Goal: Task Accomplishment & Management: Manage account settings

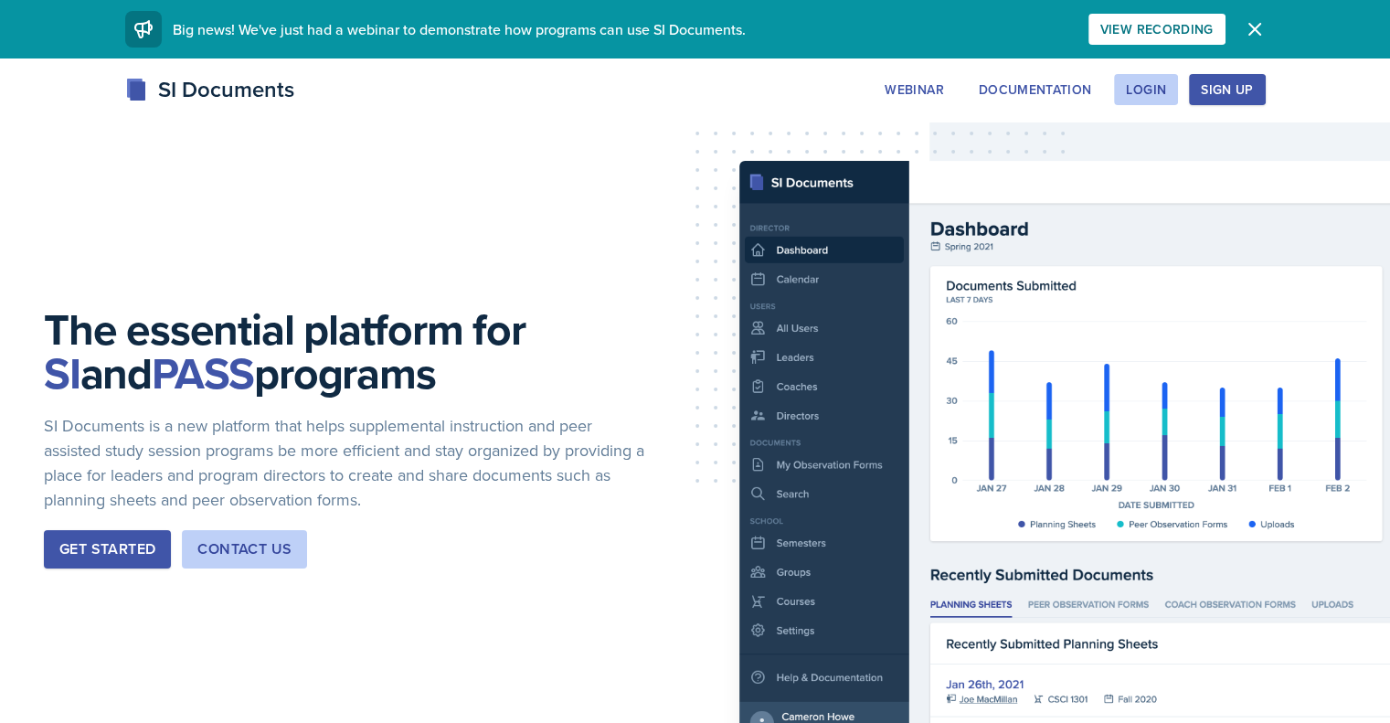
click at [139, 558] on div "Get Started" at bounding box center [107, 549] width 96 height 22
click at [1178, 98] on button "Login" at bounding box center [1146, 89] width 64 height 31
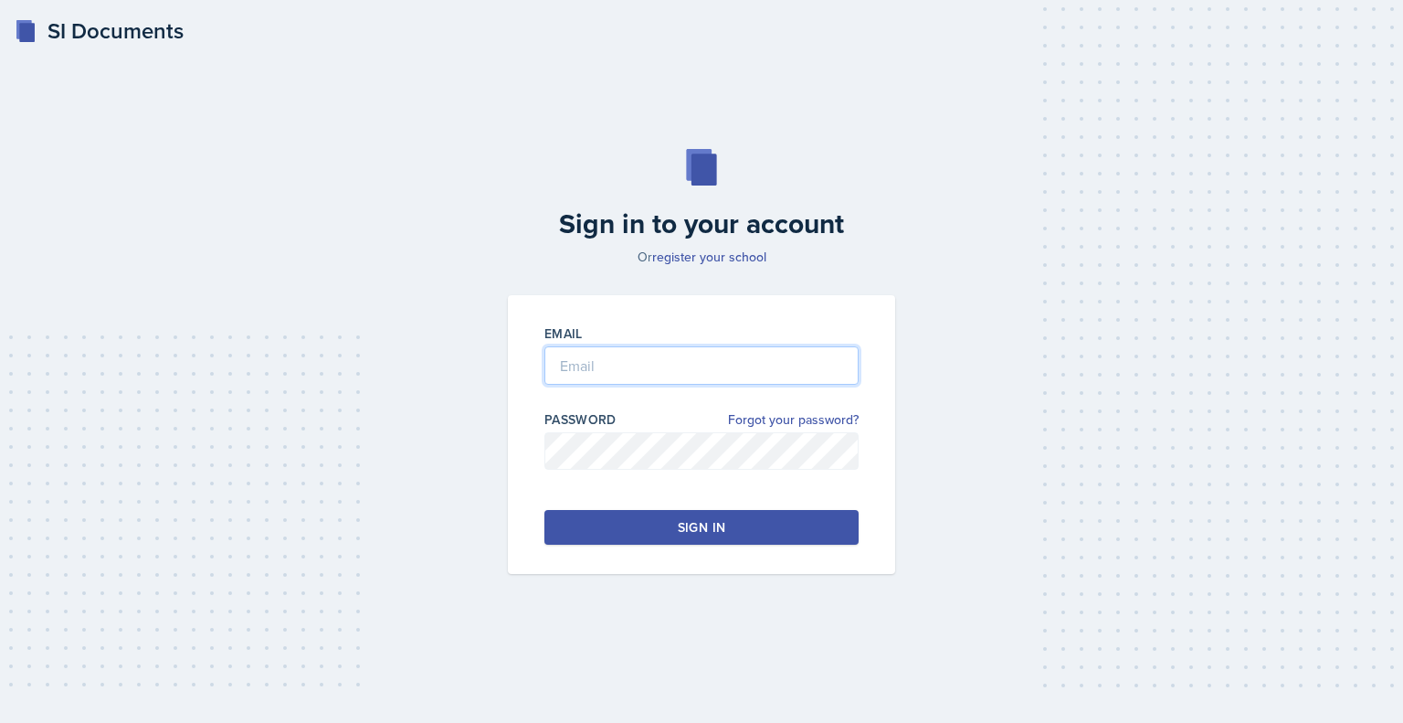
drag, startPoint x: 736, startPoint y: 365, endPoint x: 728, endPoint y: 379, distance: 16.3
click at [733, 369] on input "email" at bounding box center [702, 365] width 314 height 38
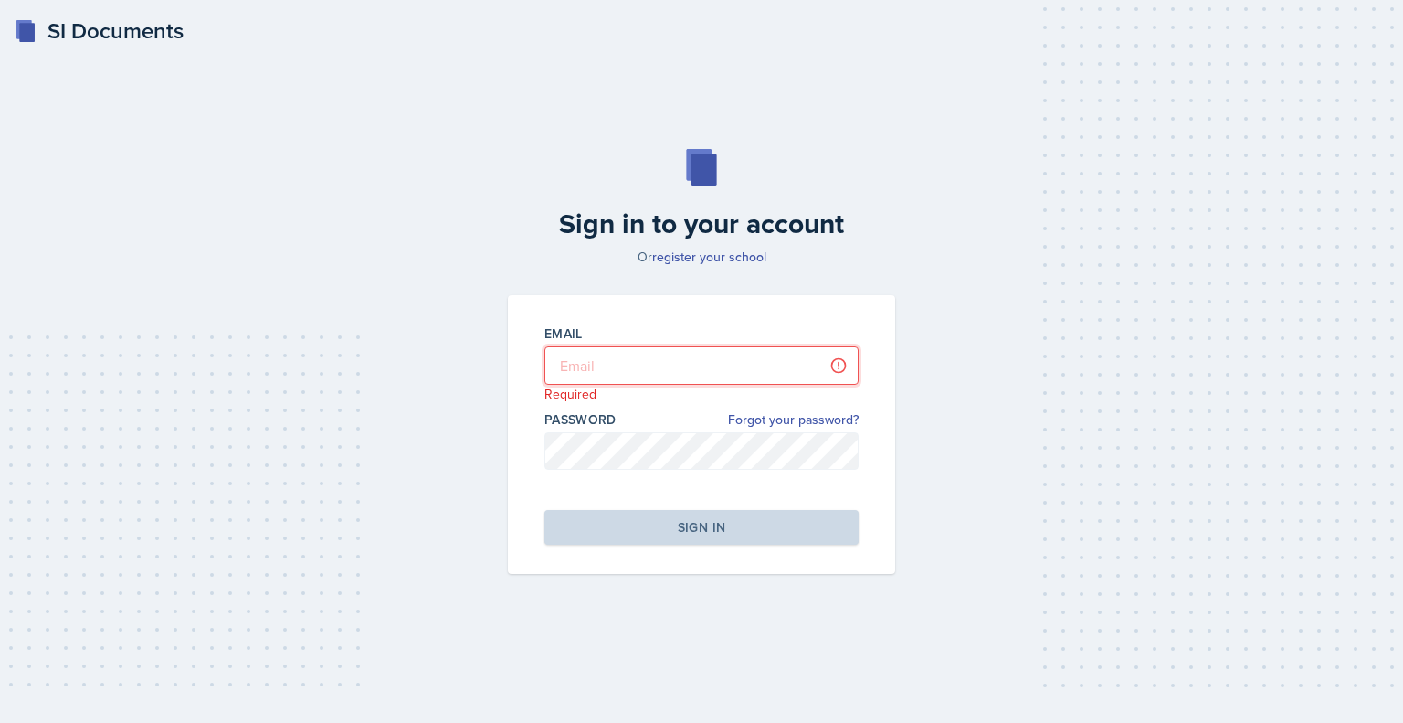
type input "[EMAIL_ADDRESS][DOMAIN_NAME]"
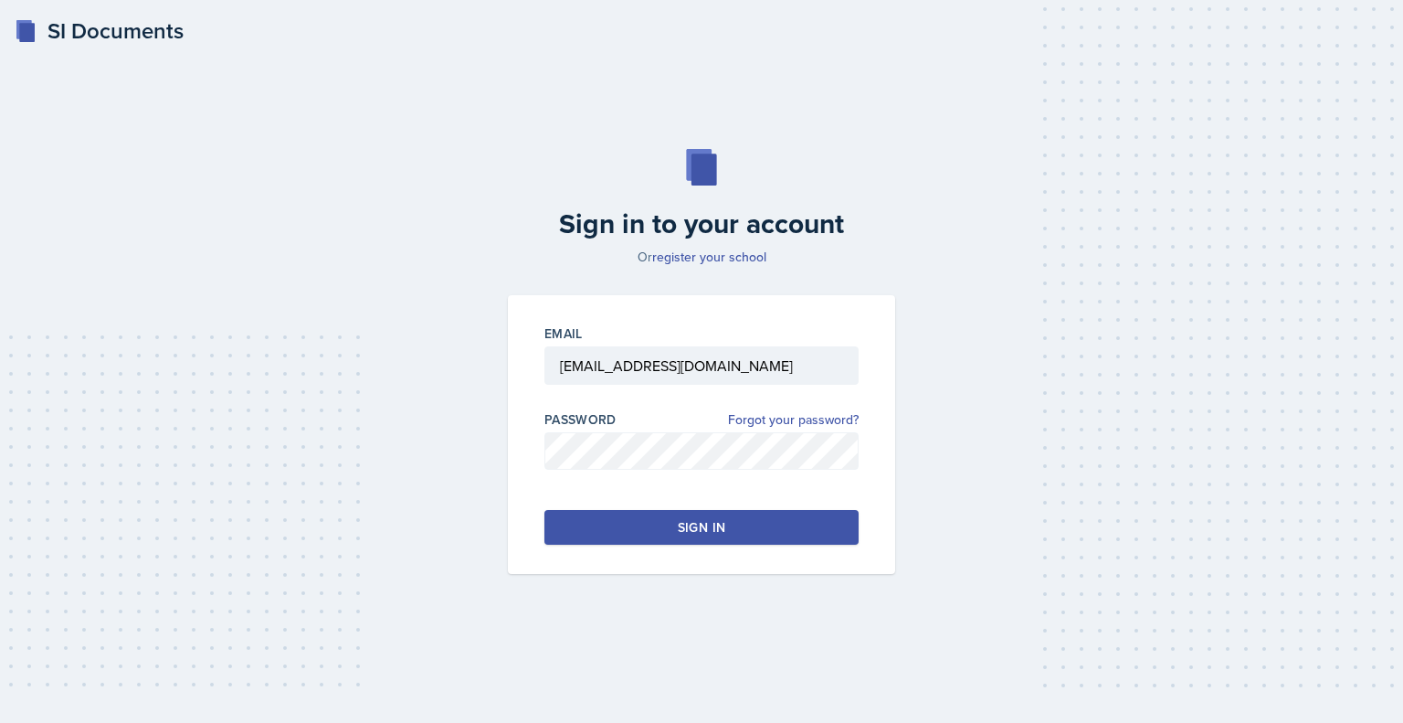
click at [746, 529] on button "Sign in" at bounding box center [702, 527] width 314 height 35
click at [609, 522] on button "Sign in" at bounding box center [702, 527] width 314 height 35
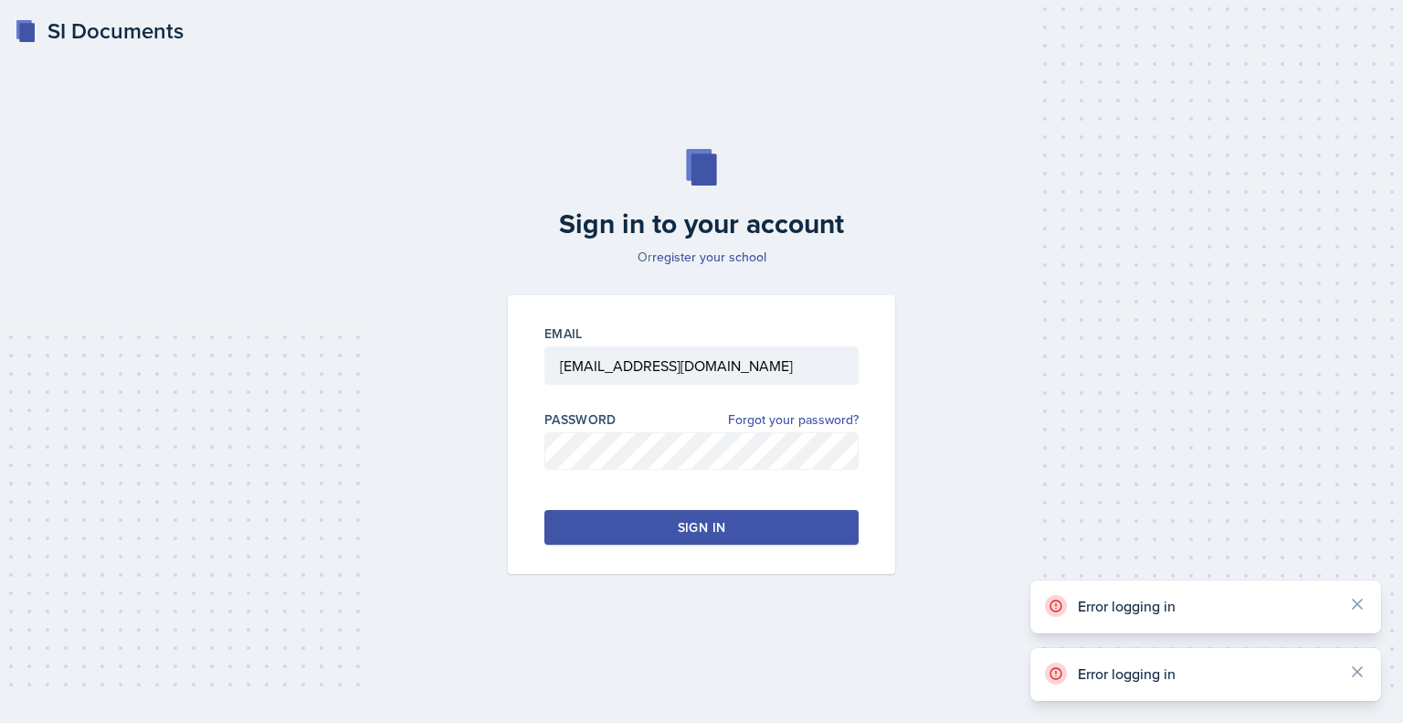
click at [609, 522] on button "Sign in" at bounding box center [702, 527] width 314 height 35
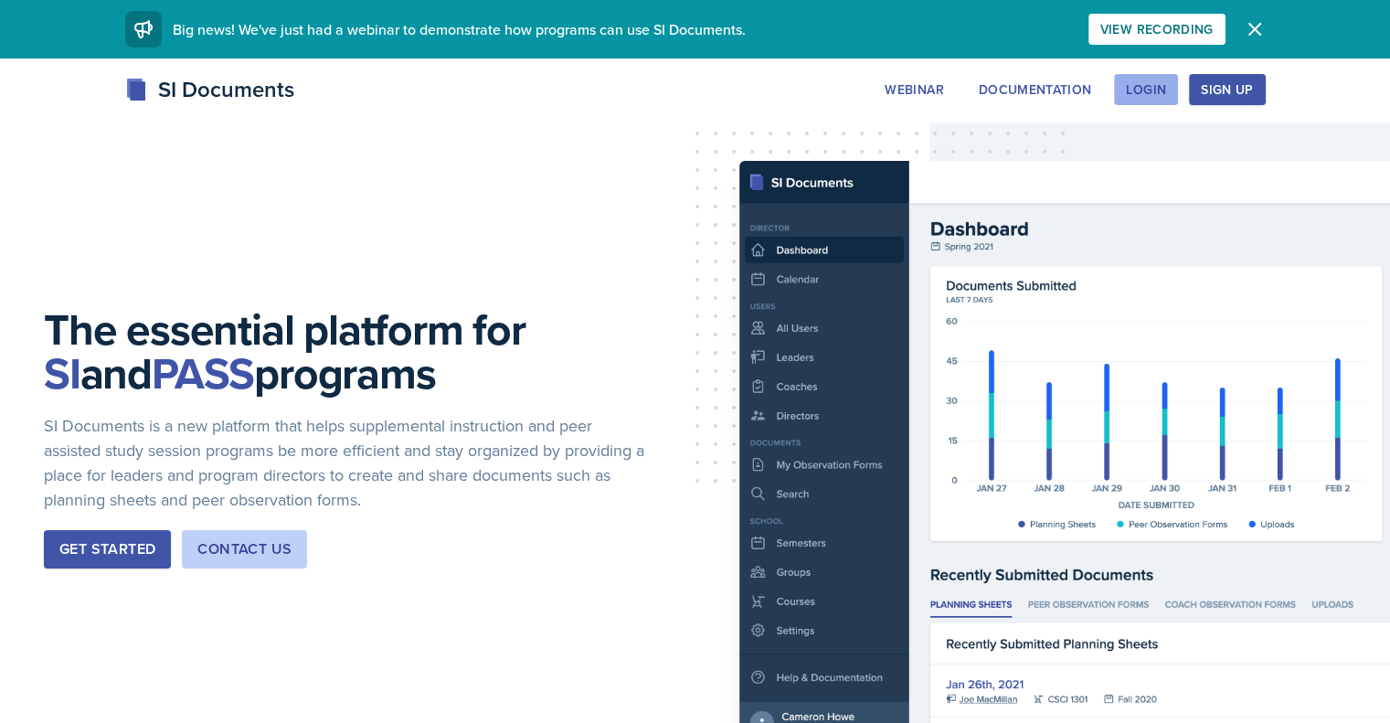
click at [1166, 82] on div "Login" at bounding box center [1146, 89] width 40 height 15
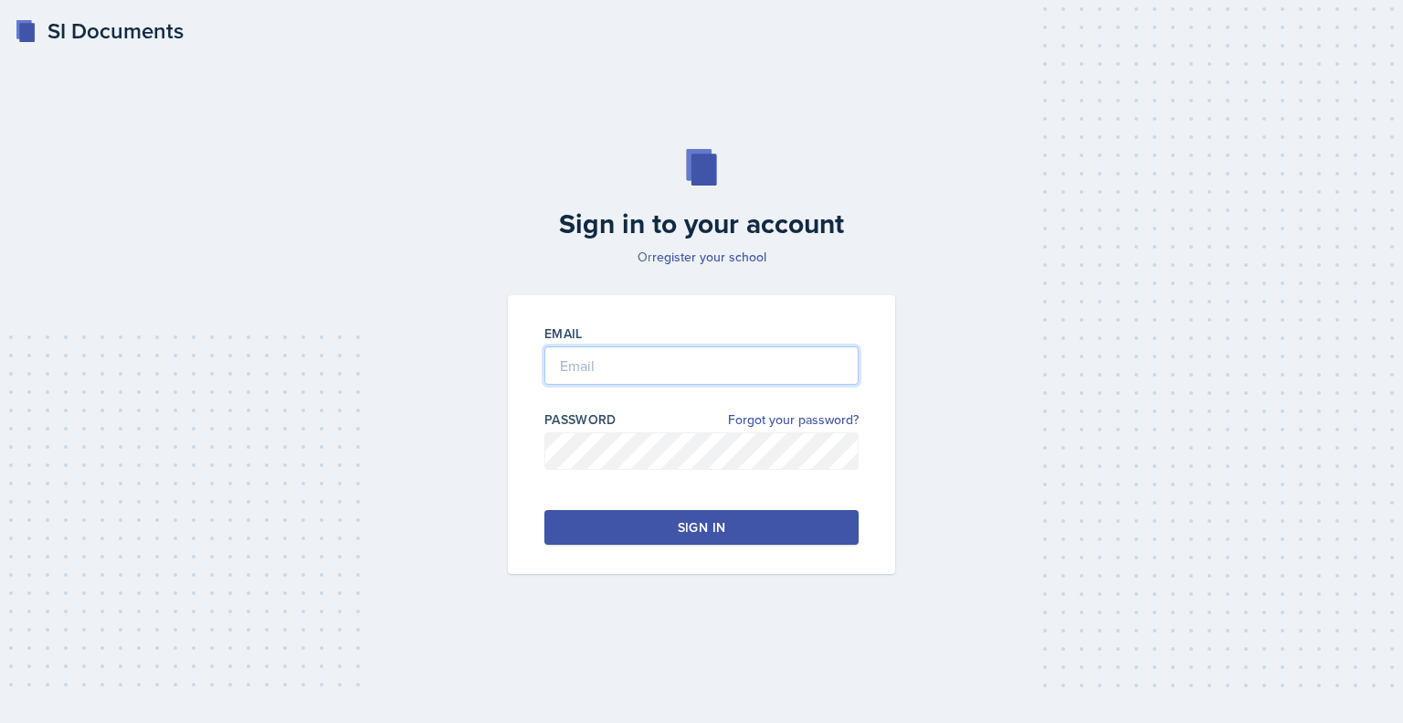
click at [683, 355] on input "email" at bounding box center [702, 365] width 314 height 38
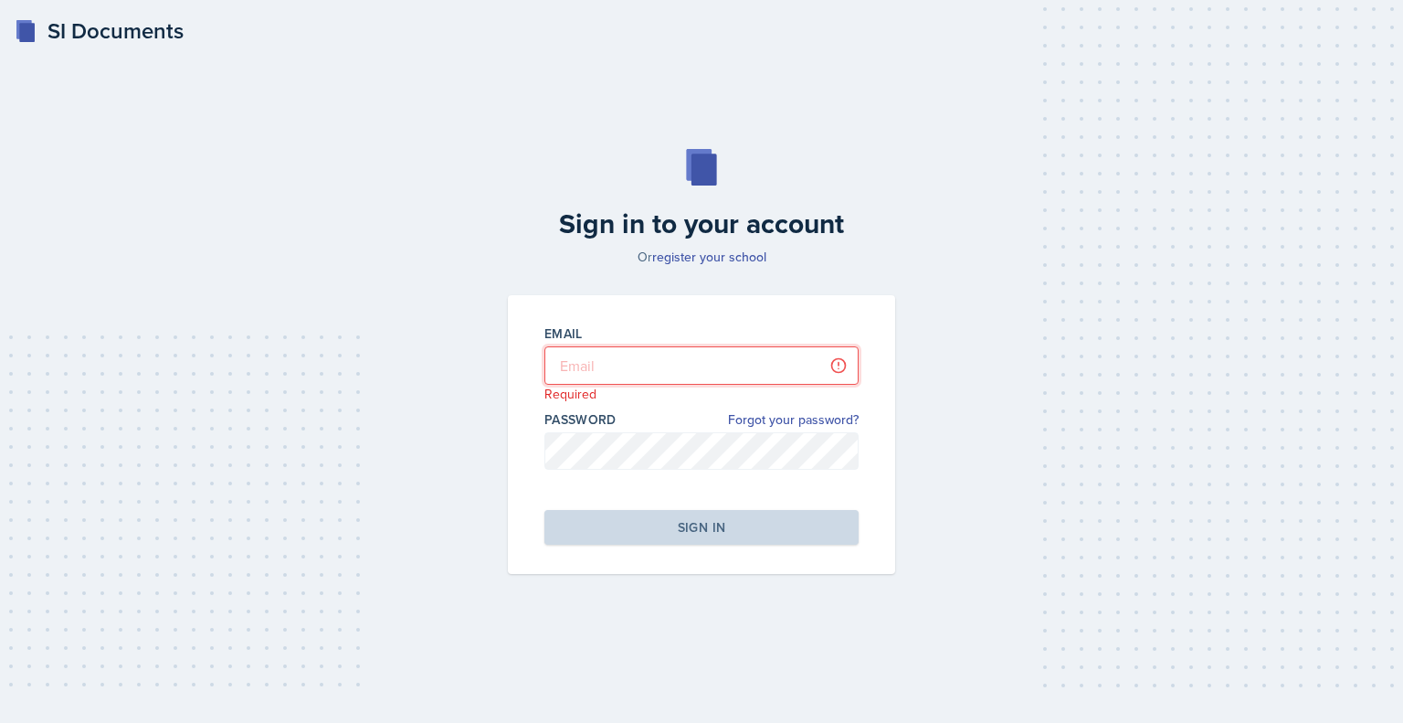
type input "[EMAIL_ADDRESS][DOMAIN_NAME]"
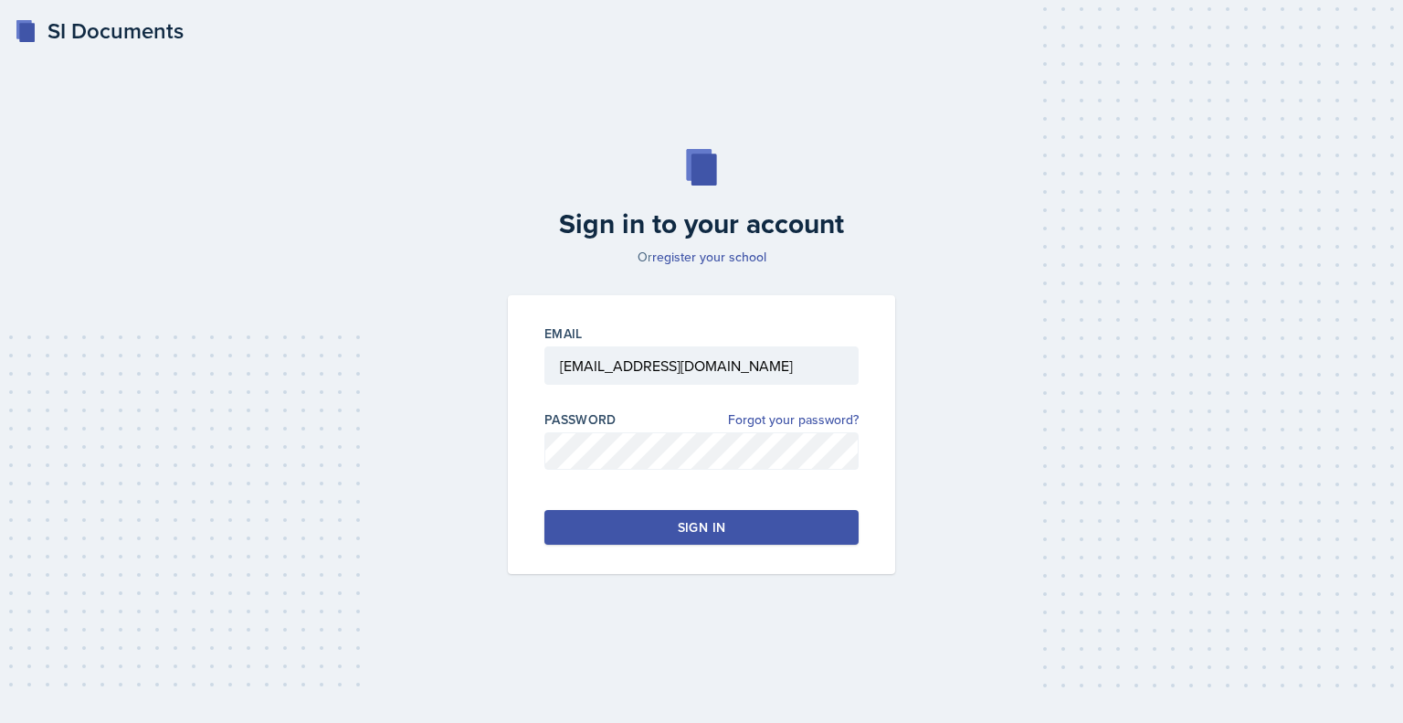
click at [721, 531] on div "Sign in" at bounding box center [702, 527] width 48 height 18
click at [587, 535] on button "Sign in" at bounding box center [702, 527] width 314 height 35
click at [588, 533] on button "Sign in" at bounding box center [702, 527] width 314 height 35
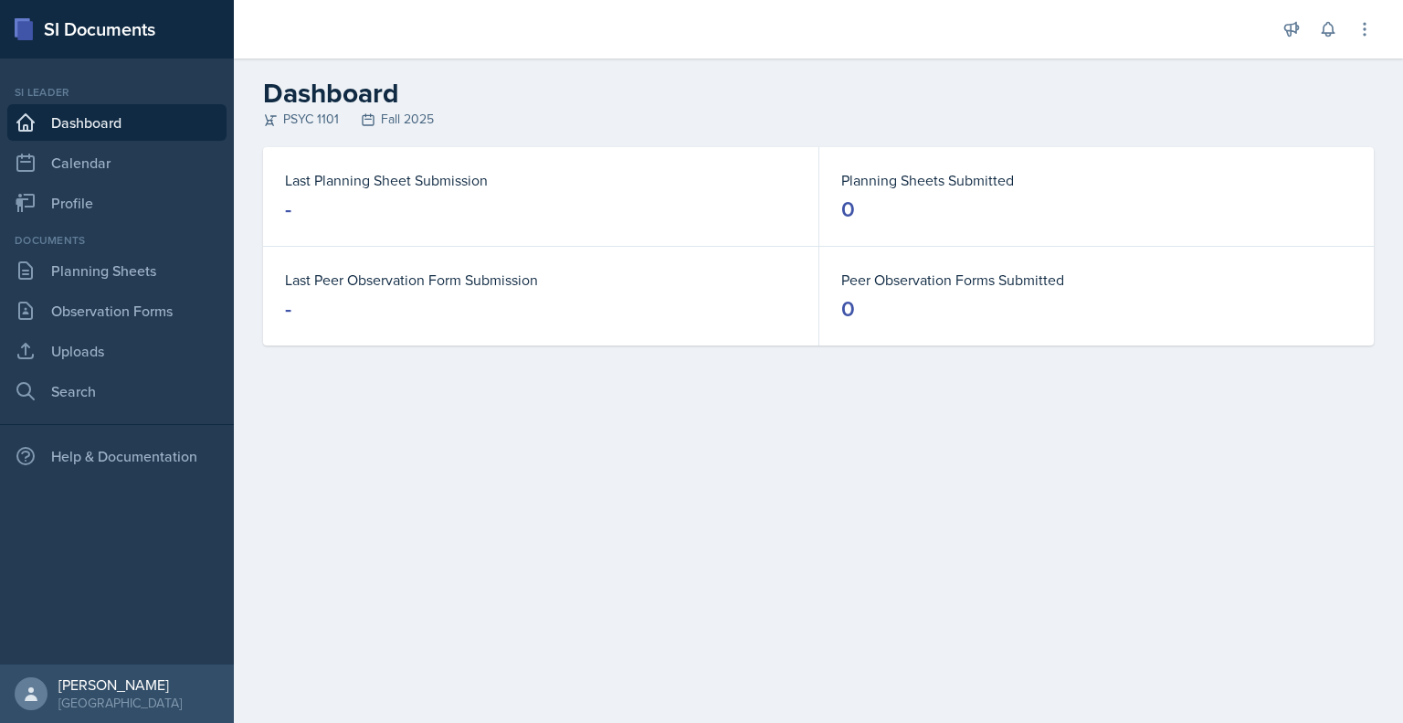
drag, startPoint x: 1269, startPoint y: 2, endPoint x: 815, endPoint y: 41, distance: 455.8
click at [815, 41] on div at bounding box center [755, 29] width 1012 height 58
click at [130, 341] on link "Uploads" at bounding box center [116, 351] width 219 height 37
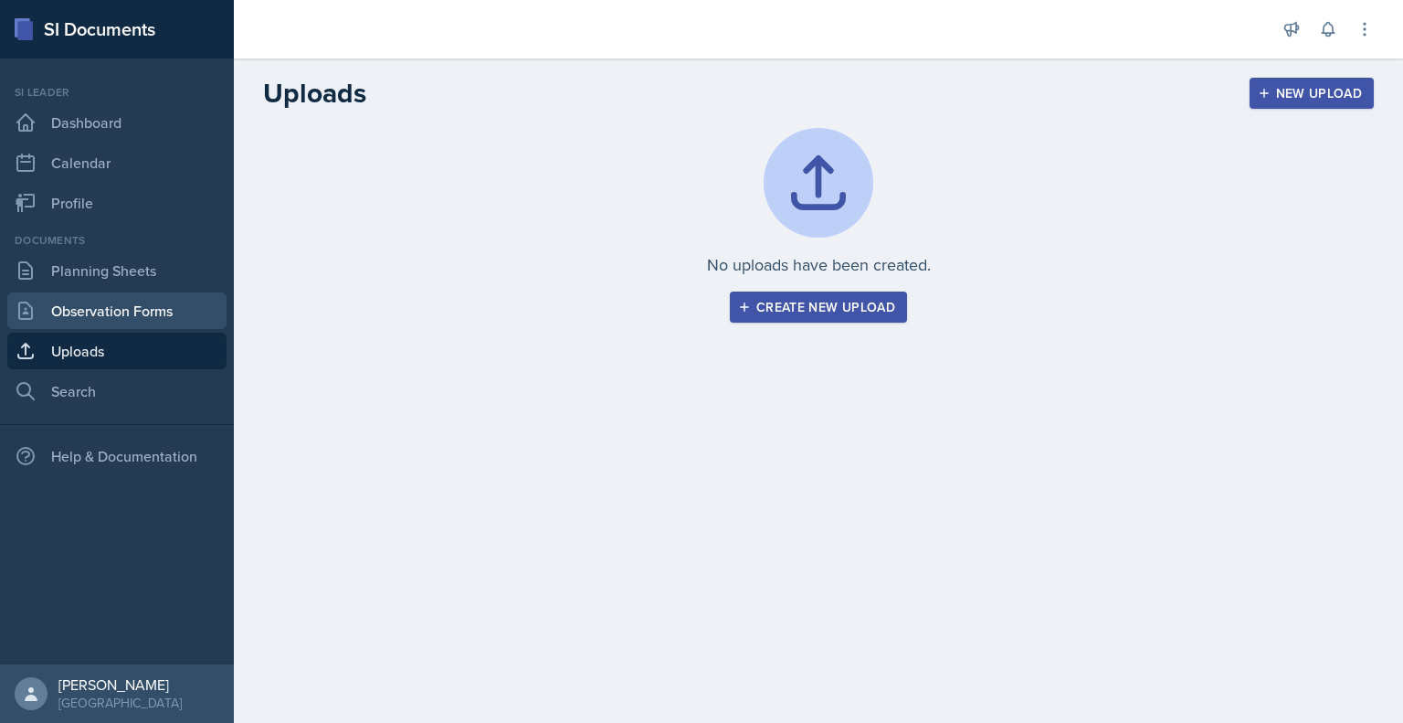
click at [135, 312] on link "Observation Forms" at bounding box center [116, 310] width 219 height 37
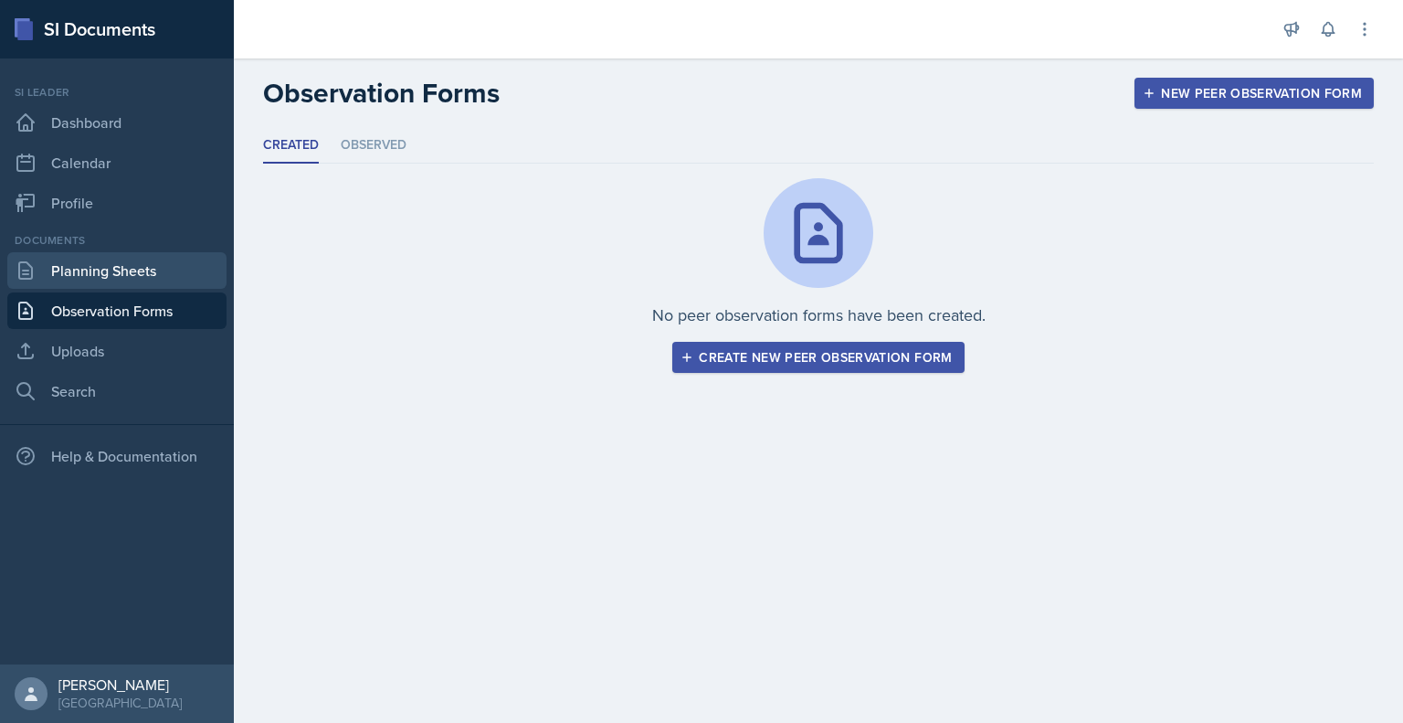
click at [143, 288] on link "Planning Sheets" at bounding box center [116, 270] width 219 height 37
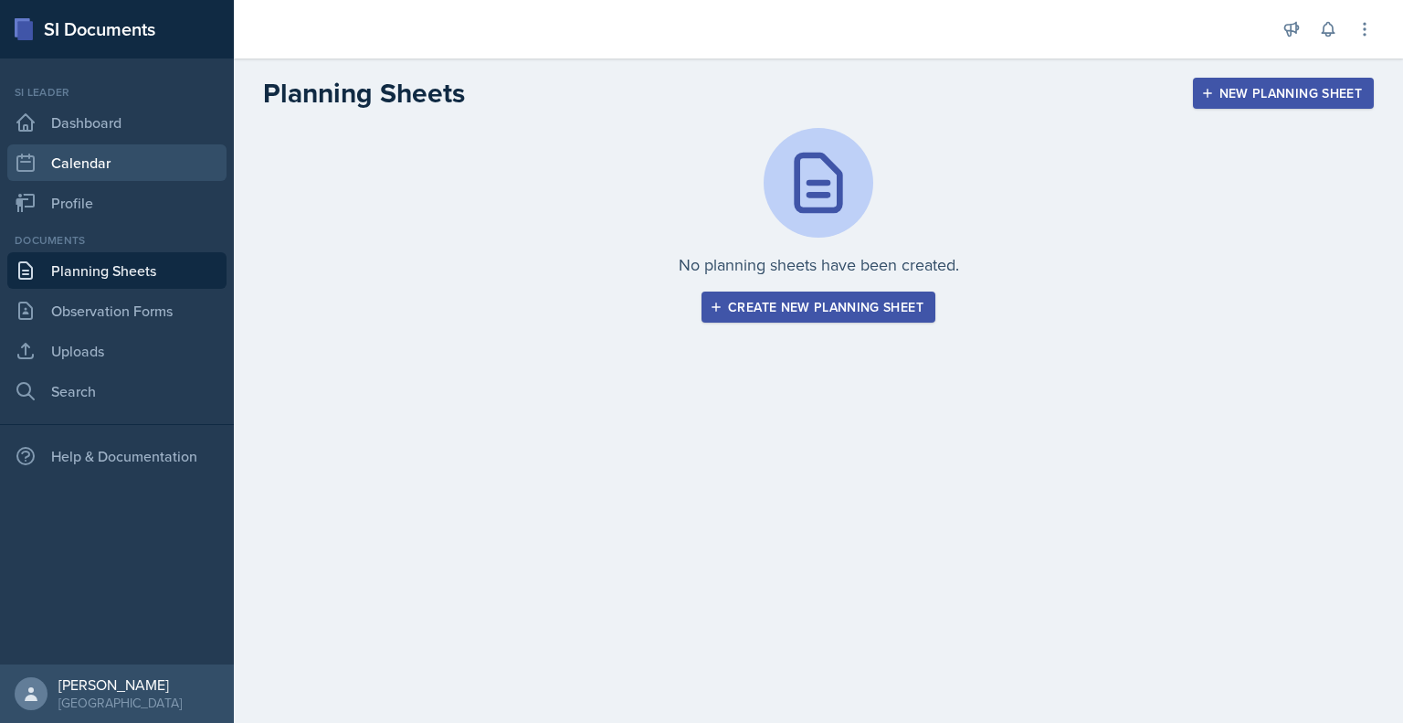
click at [127, 164] on link "Calendar" at bounding box center [116, 162] width 219 height 37
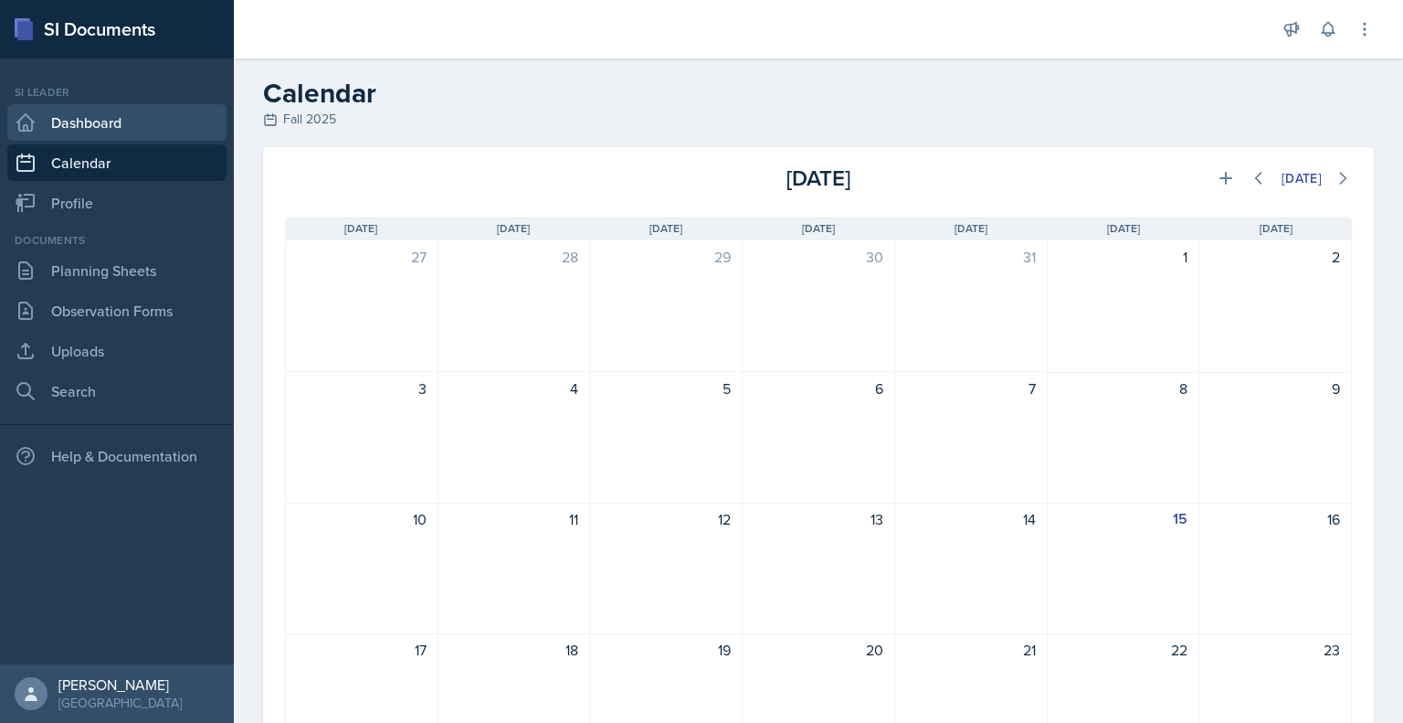
click at [141, 135] on link "Dashboard" at bounding box center [116, 122] width 219 height 37
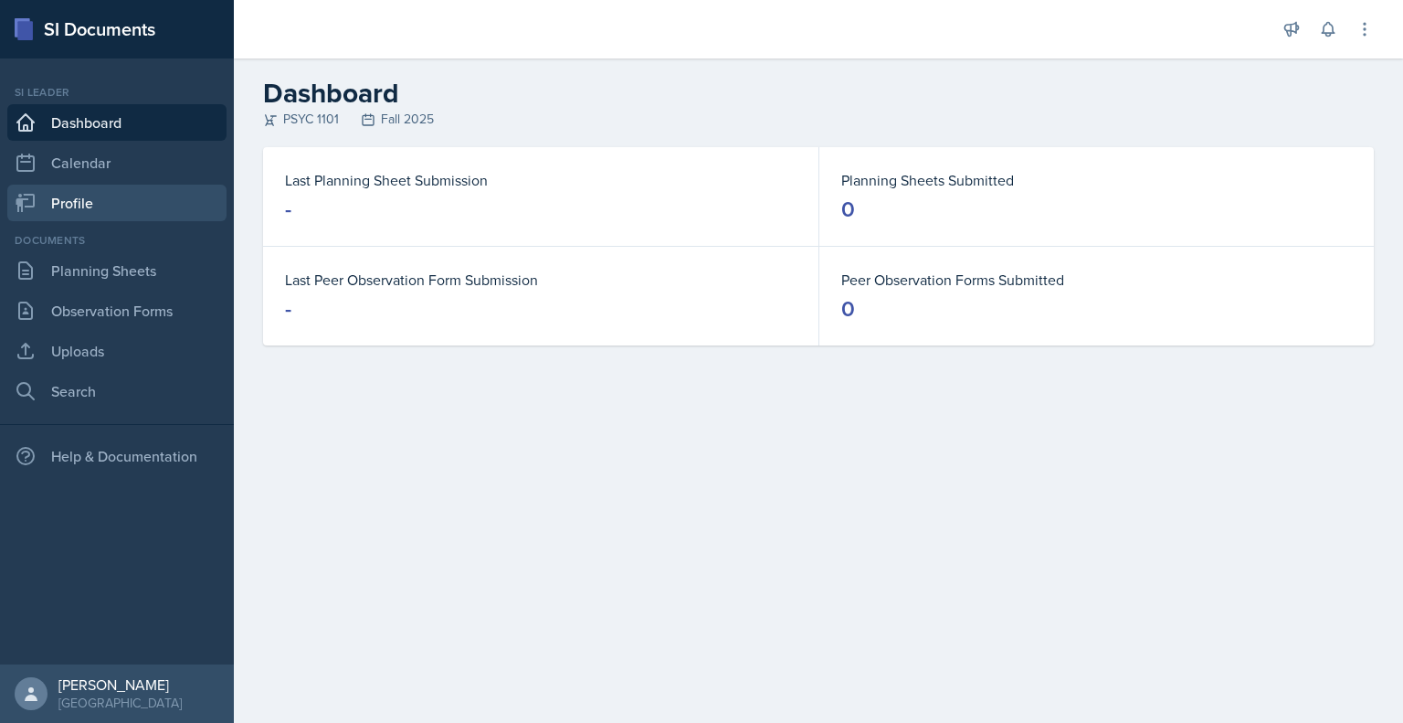
click at [130, 218] on link "Profile" at bounding box center [116, 203] width 219 height 37
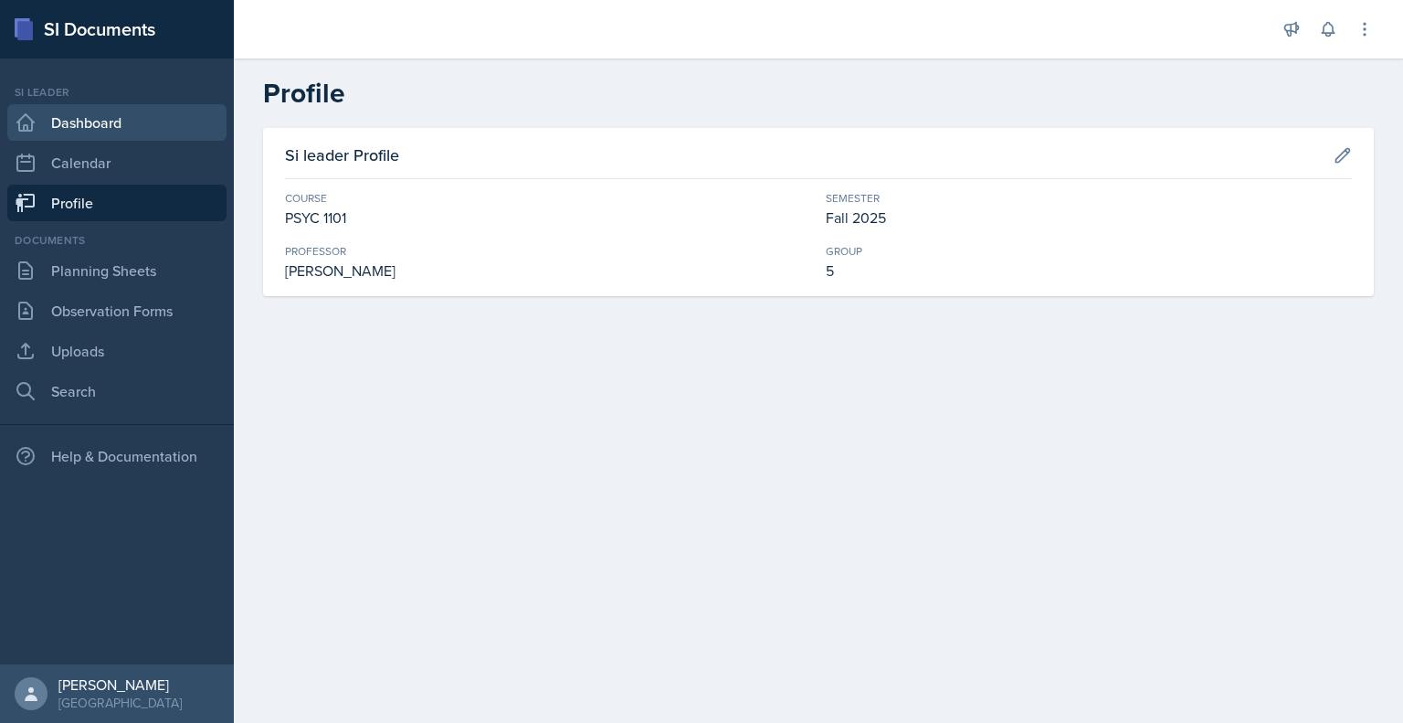
click at [100, 123] on link "Dashboard" at bounding box center [116, 122] width 219 height 37
